Goal: Understand process/instructions: Learn how to perform a task or action

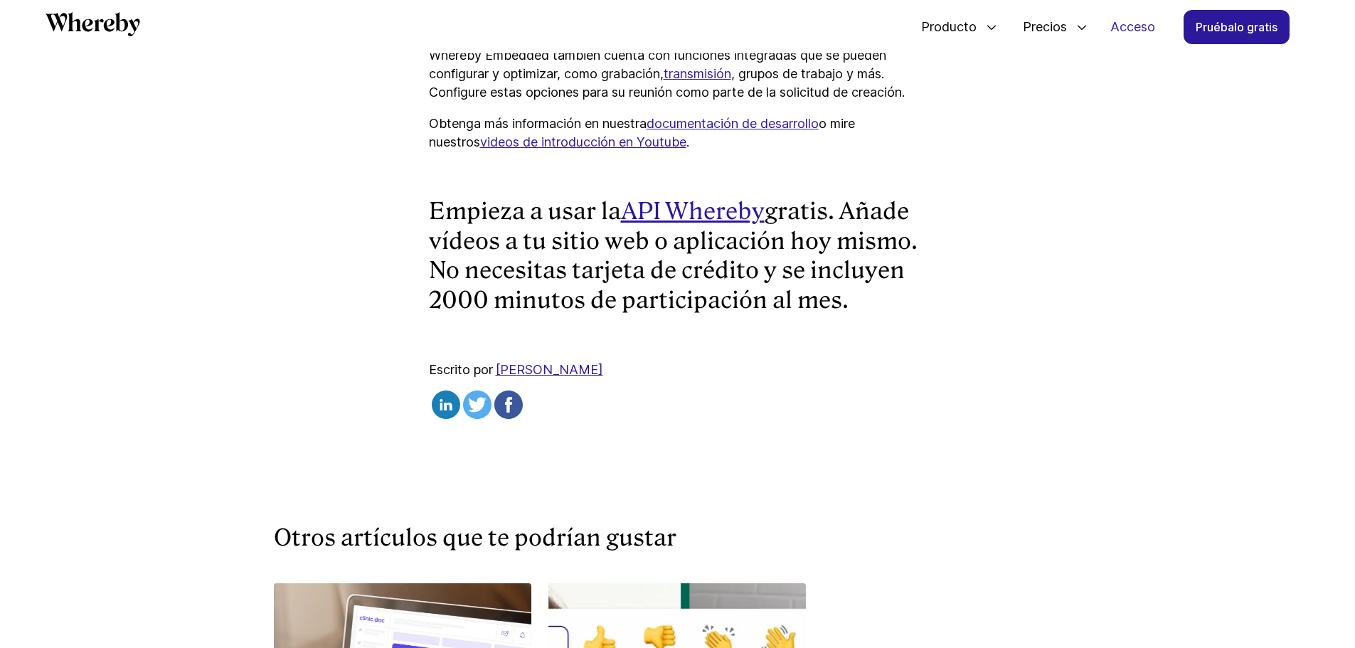
scroll to position [4028, 0]
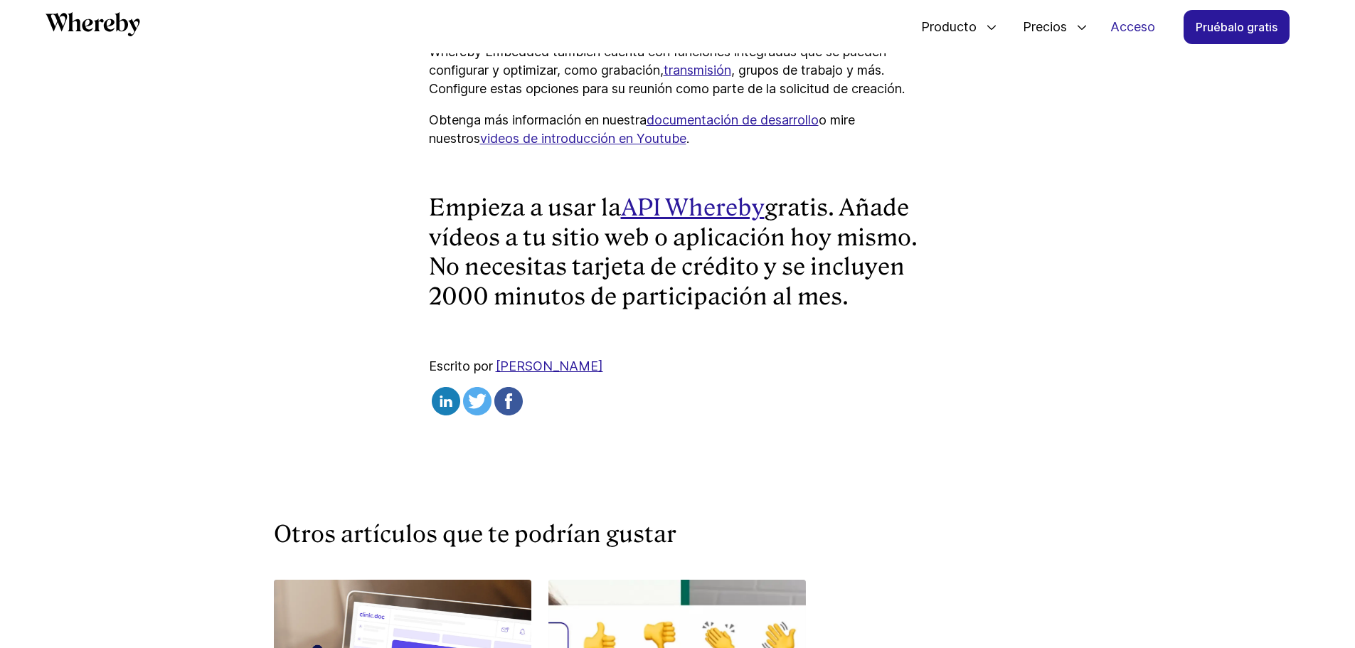
click at [708, 221] on font "API Whereby" at bounding box center [693, 207] width 144 height 27
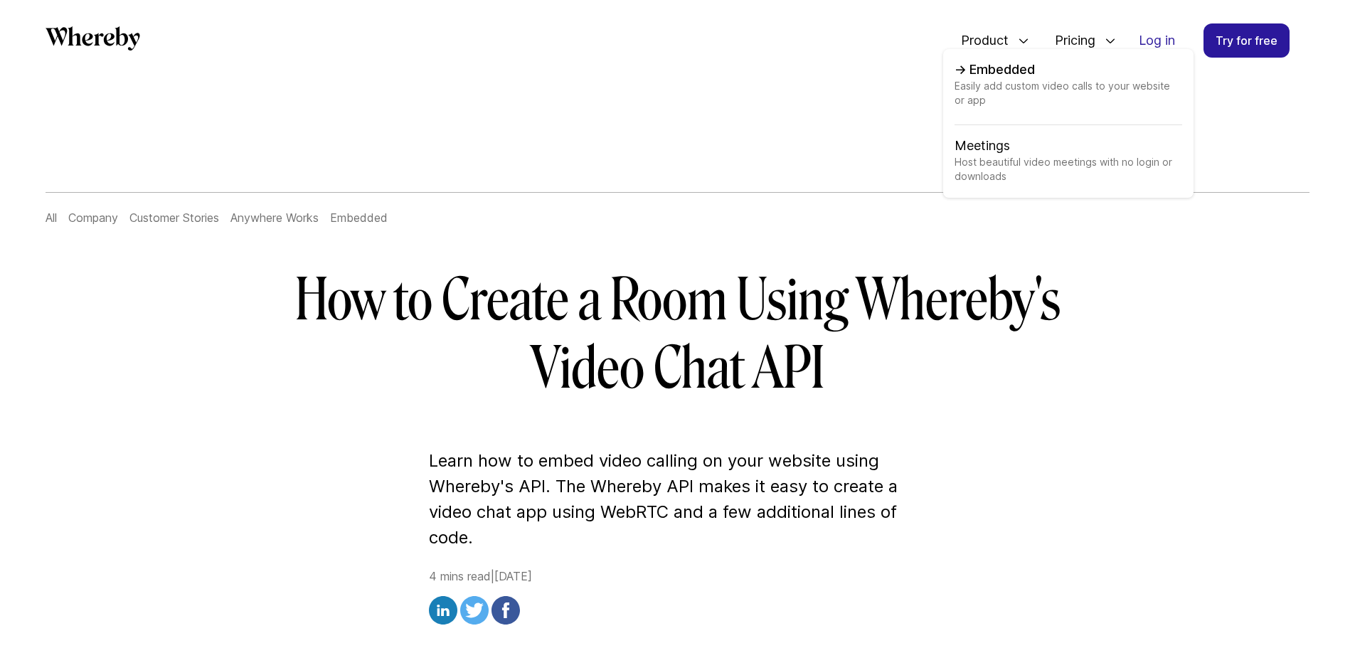
click at [1006, 82] on span "Easily add custom video calls to your website or app" at bounding box center [1069, 102] width 228 height 46
